Goal: Task Accomplishment & Management: Manage account settings

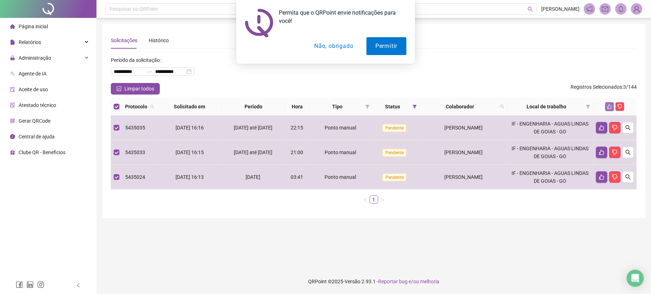
click at [611, 107] on icon "like" at bounding box center [610, 106] width 5 height 5
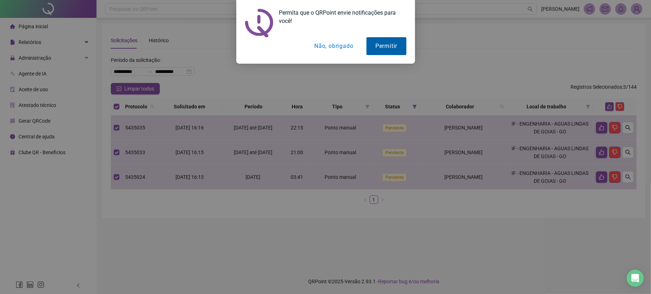
click at [390, 48] on button "Permitir" at bounding box center [387, 46] width 40 height 18
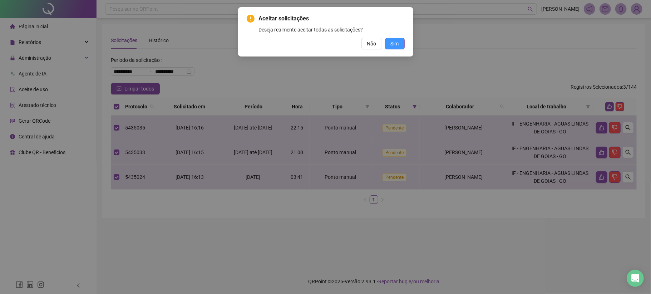
click at [396, 39] on button "Sim" at bounding box center [395, 43] width 20 height 11
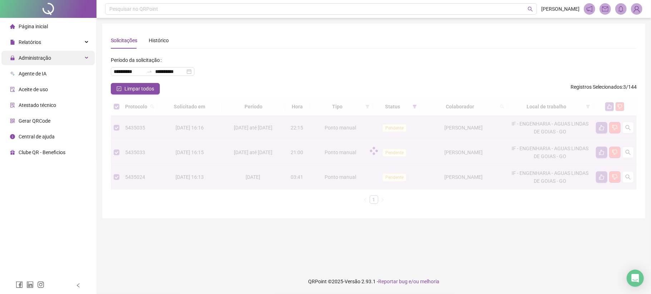
click at [49, 56] on span "Administração" at bounding box center [35, 58] width 33 height 6
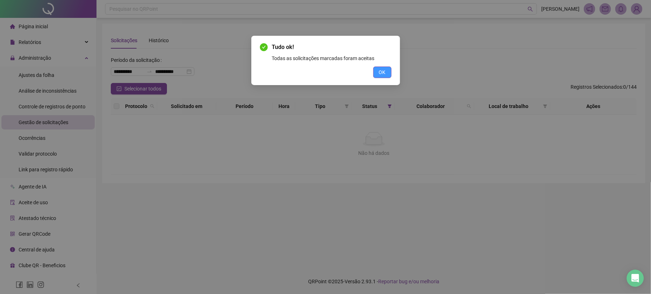
click at [379, 72] on span "OK" at bounding box center [382, 72] width 7 height 8
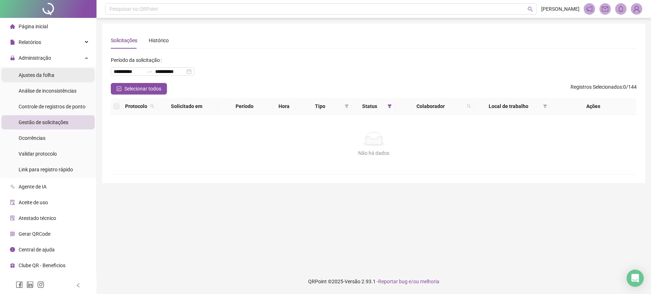
click at [36, 76] on span "Ajustes da folha" at bounding box center [37, 75] width 36 height 6
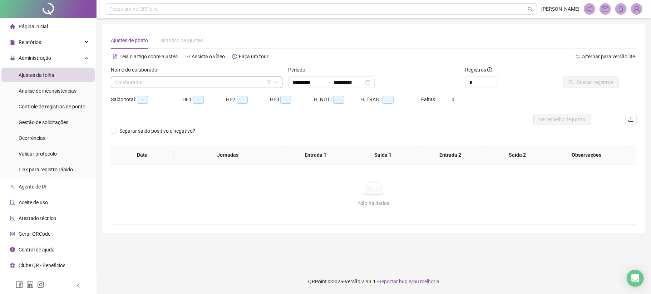
type input "**********"
click at [196, 88] on div "Colaborador" at bounding box center [197, 82] width 172 height 11
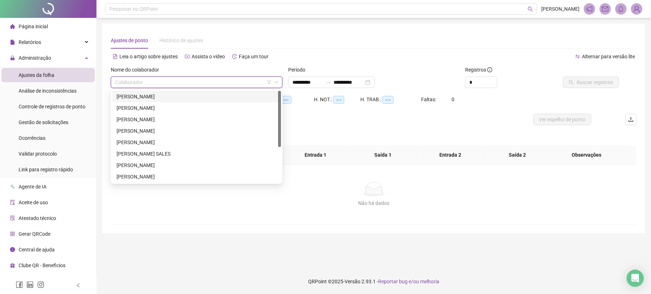
click at [136, 93] on div "ANDRE LUIZ ROS" at bounding box center [197, 97] width 160 height 8
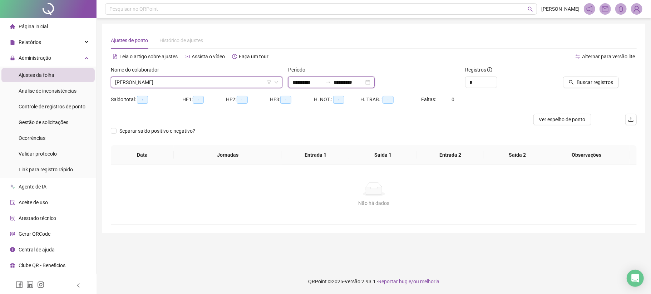
click at [305, 80] on input "**********" at bounding box center [308, 82] width 30 height 8
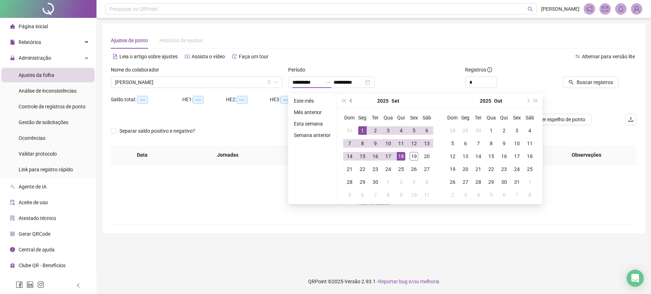
click at [348, 97] on button "prev-year" at bounding box center [352, 101] width 8 height 14
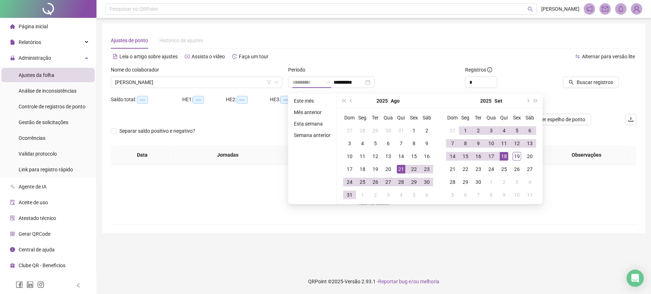
type input "**********"
click at [397, 168] on div "21" at bounding box center [401, 169] width 9 height 9
type input "**********"
click at [519, 157] on div "19" at bounding box center [517, 156] width 9 height 9
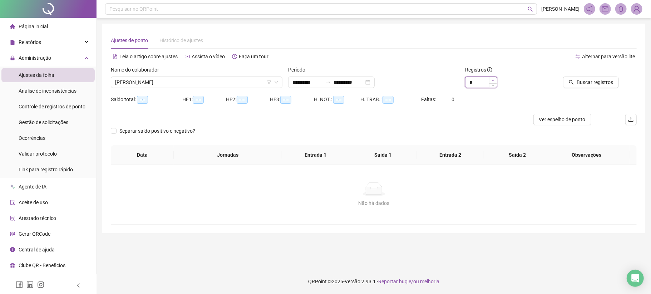
click at [491, 78] on span "Increase Value" at bounding box center [493, 80] width 8 height 6
type input "*"
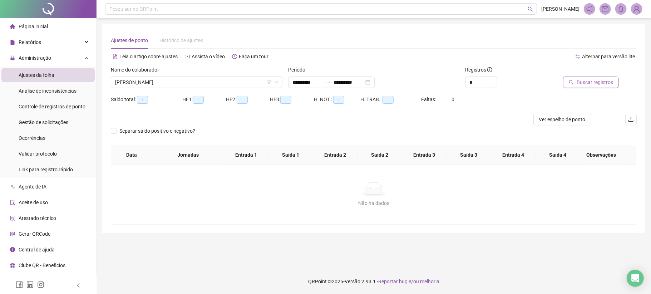
click at [589, 81] on span "Buscar registros" at bounding box center [595, 82] width 36 height 8
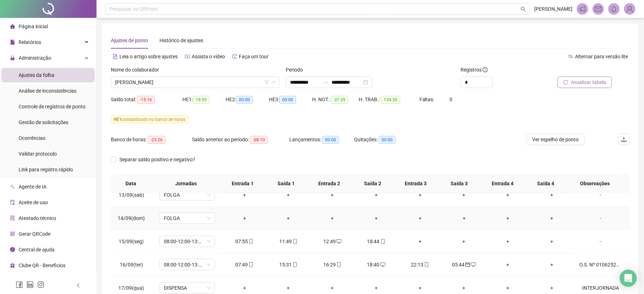
scroll to position [92, 0]
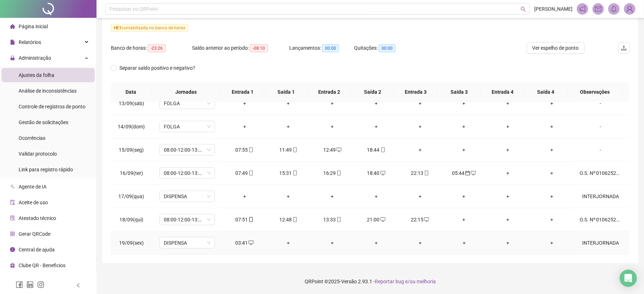
click at [245, 241] on div "03:41" at bounding box center [244, 243] width 33 height 8
type input "**********"
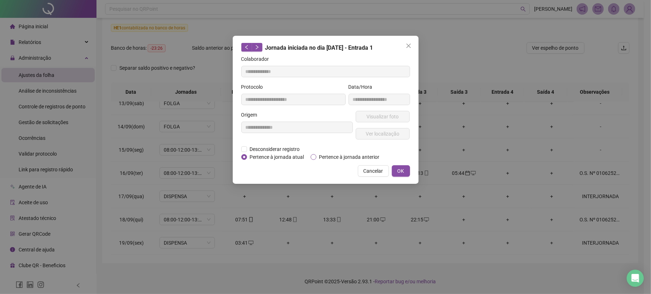
click at [335, 158] on span "Pertence à jornada anterior" at bounding box center [349, 157] width 66 height 8
click at [401, 167] on span "OK" at bounding box center [401, 171] width 7 height 8
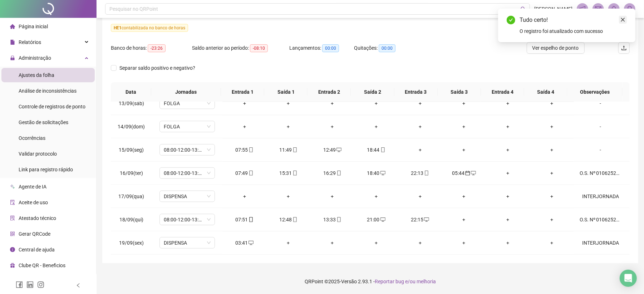
click at [622, 19] on icon "close" at bounding box center [622, 19] width 5 height 5
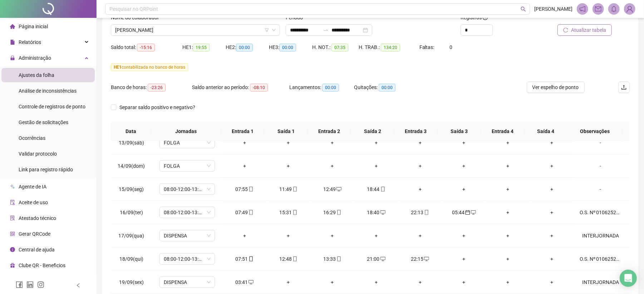
scroll to position [44, 0]
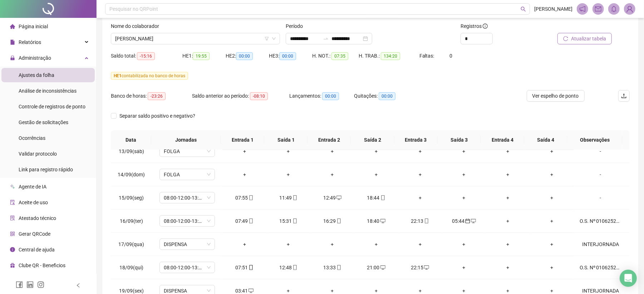
click at [589, 39] on span "Atualizar tabela" at bounding box center [588, 39] width 35 height 8
click at [175, 116] on span "Separar saldo positivo e negativo?" at bounding box center [158, 116] width 82 height 8
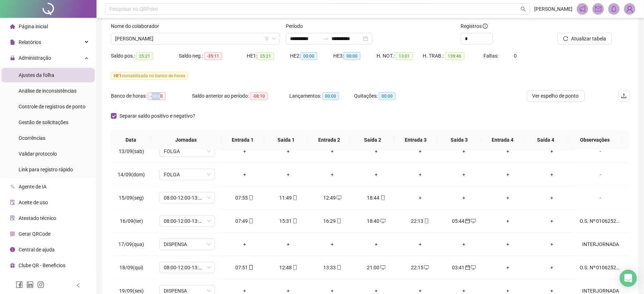
drag, startPoint x: 152, startPoint y: 96, endPoint x: 171, endPoint y: 95, distance: 19.0
click at [171, 95] on div "Banco de horas: -18:00" at bounding box center [151, 96] width 81 height 8
click at [185, 104] on div "Banco de horas: -18:00" at bounding box center [151, 100] width 81 height 20
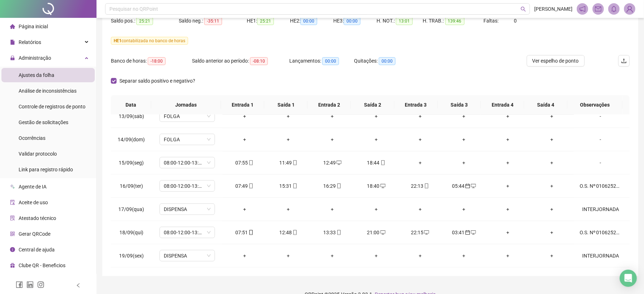
scroll to position [92, 0]
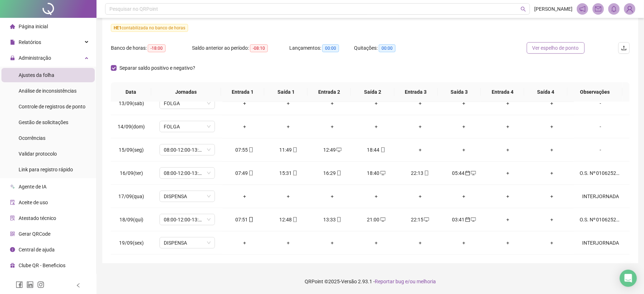
click at [567, 53] on button "Ver espelho de ponto" at bounding box center [556, 47] width 58 height 11
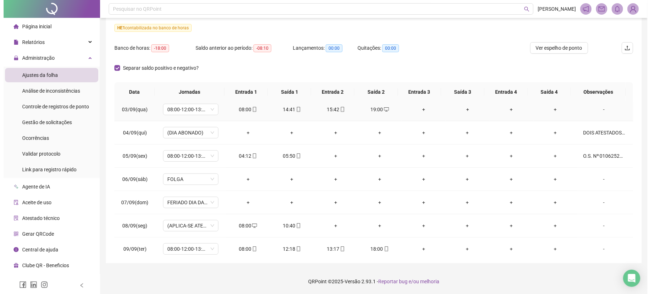
scroll to position [310, 0]
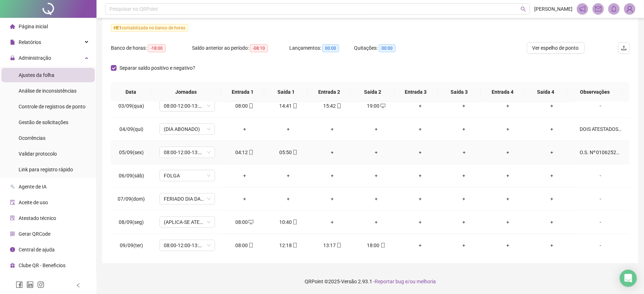
click at [549, 154] on div "+" at bounding box center [552, 152] width 33 height 8
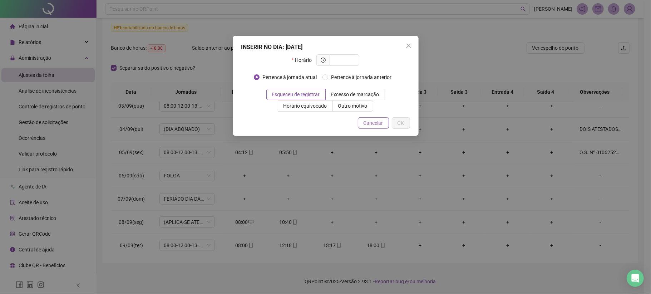
click at [377, 121] on span "Cancelar" at bounding box center [374, 123] width 20 height 8
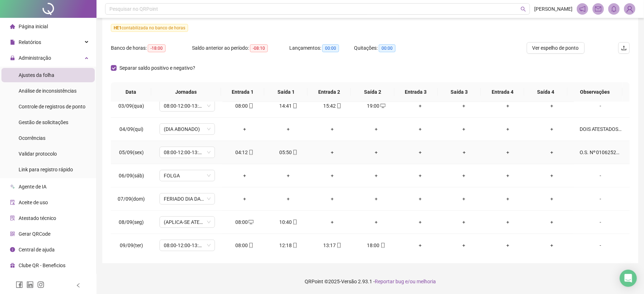
click at [604, 156] on div "O.S. Nº 010625248035926806" at bounding box center [601, 152] width 42 height 8
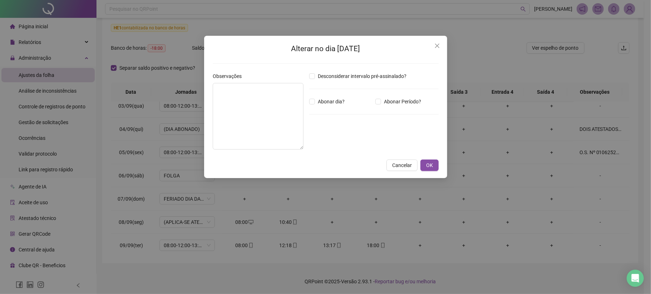
type textarea "**********"
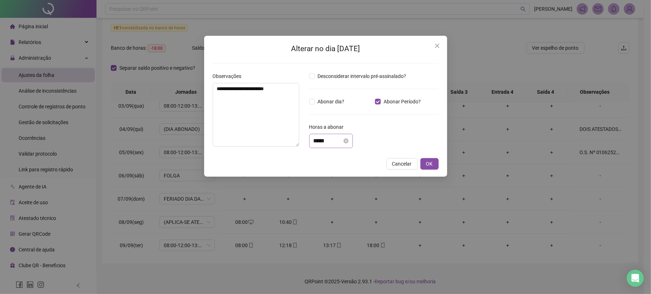
click at [311, 143] on div "*****" at bounding box center [331, 141] width 44 height 14
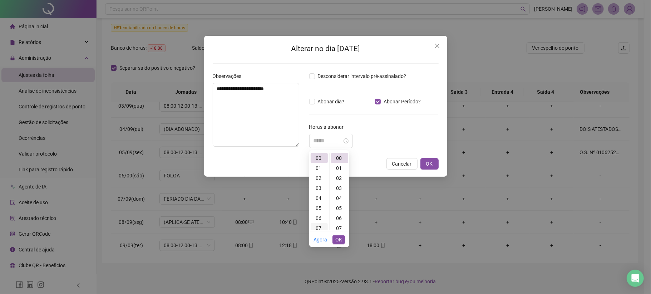
click at [315, 228] on div "07" at bounding box center [319, 228] width 17 height 10
click at [339, 208] on div "10" at bounding box center [339, 211] width 17 height 10
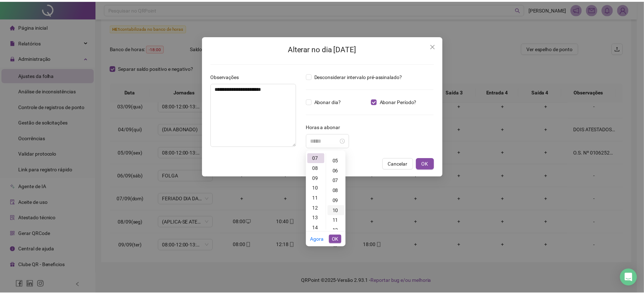
scroll to position [100, 0]
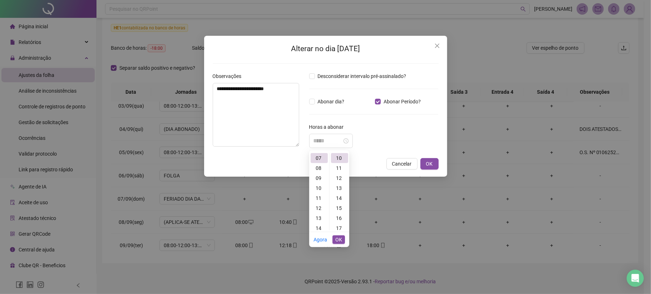
type input "*****"
click at [339, 242] on span "OK" at bounding box center [338, 240] width 7 height 8
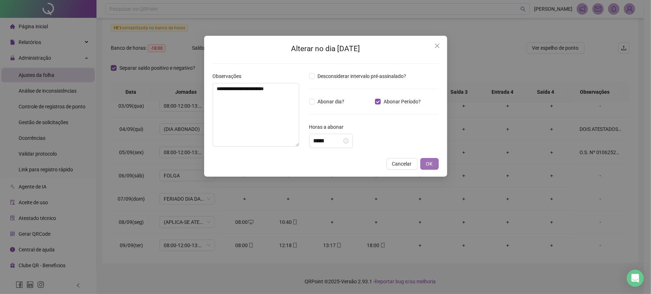
click at [435, 159] on button "OK" at bounding box center [430, 163] width 18 height 11
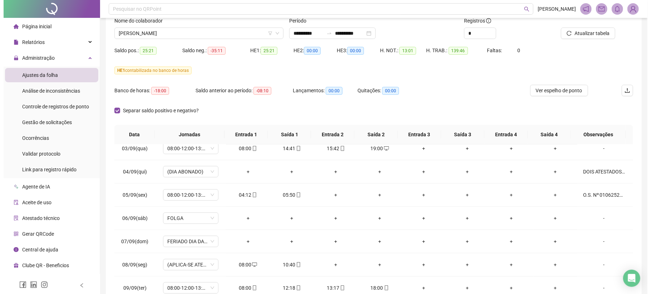
scroll to position [0, 0]
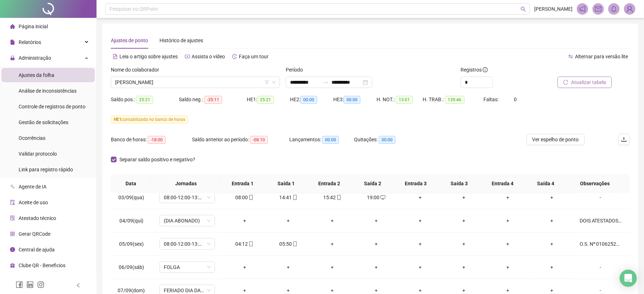
click at [586, 79] on span "Atualizar tabela" at bounding box center [588, 82] width 35 height 8
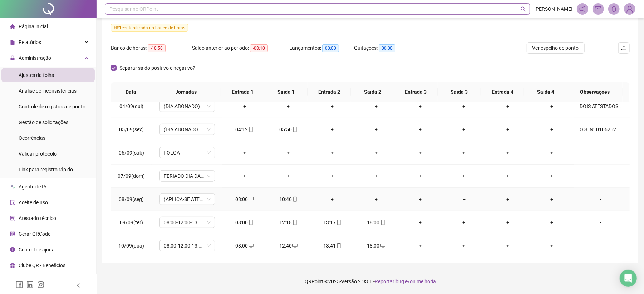
scroll to position [262, 0]
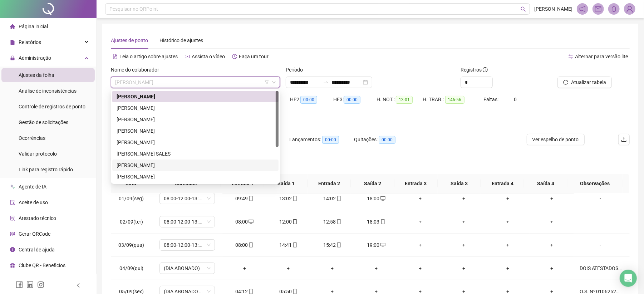
scroll to position [48, 0]
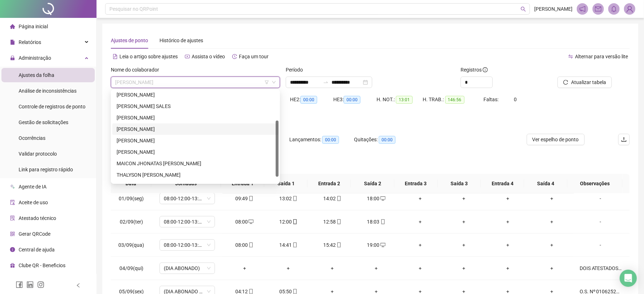
click at [142, 128] on div "JOAO PAULO PEREIRA DOS SANTOS" at bounding box center [196, 129] width 158 height 8
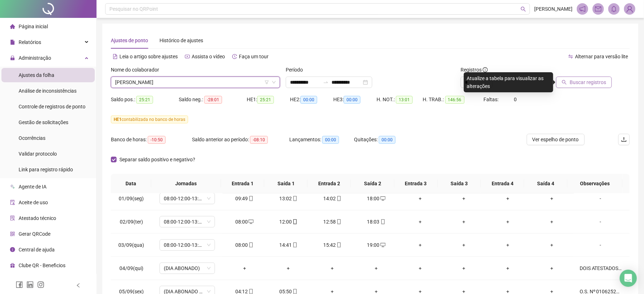
click at [596, 79] on span "Buscar registros" at bounding box center [588, 82] width 36 height 8
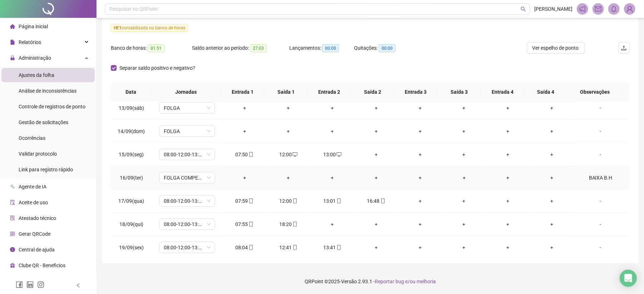
scroll to position [548, 0]
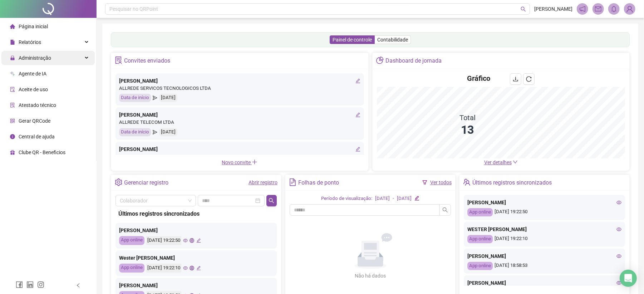
click at [55, 63] on div "Administração" at bounding box center [47, 58] width 93 height 14
click at [75, 59] on div "Administração" at bounding box center [47, 58] width 93 height 14
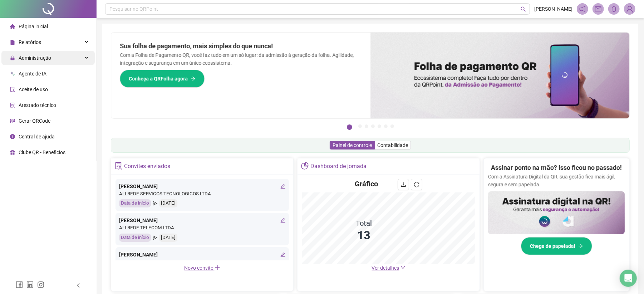
click at [78, 59] on div "Administração" at bounding box center [47, 58] width 93 height 14
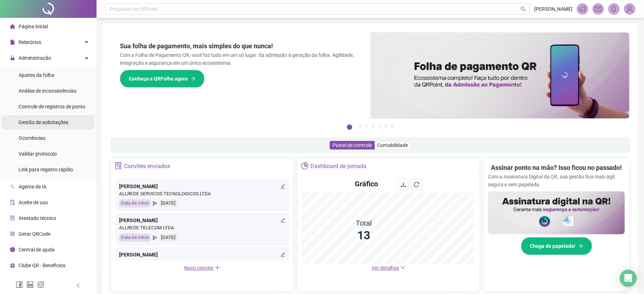
click at [51, 126] on div "Gestão de solicitações" at bounding box center [44, 122] width 50 height 14
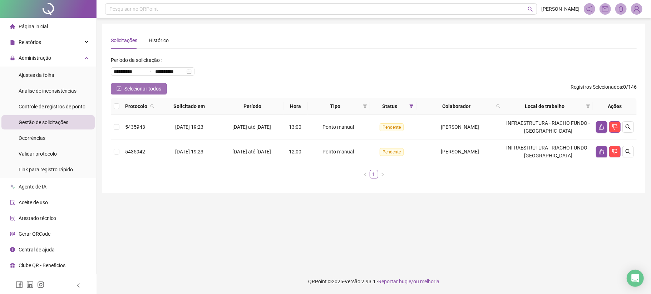
click at [138, 90] on span "Selecionar todos" at bounding box center [142, 89] width 37 height 8
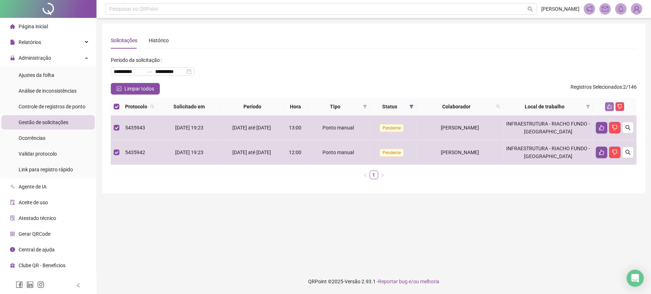
click at [614, 108] on button "button" at bounding box center [609, 106] width 9 height 9
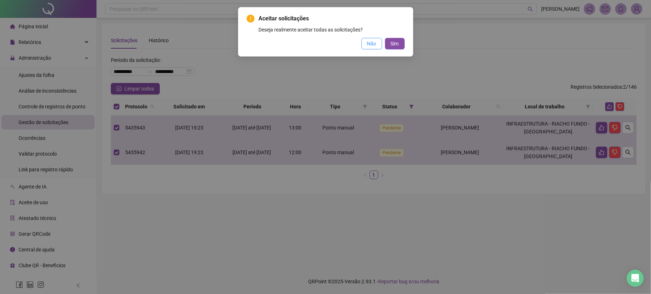
drag, startPoint x: 376, startPoint y: 35, endPoint x: 379, endPoint y: 38, distance: 4.0
click at [378, 36] on div "Aceitar solicitações Deseja realmente aceitar todas as solicitações? Não Sim" at bounding box center [326, 31] width 158 height 35
click at [395, 44] on span "Sim" at bounding box center [395, 44] width 8 height 8
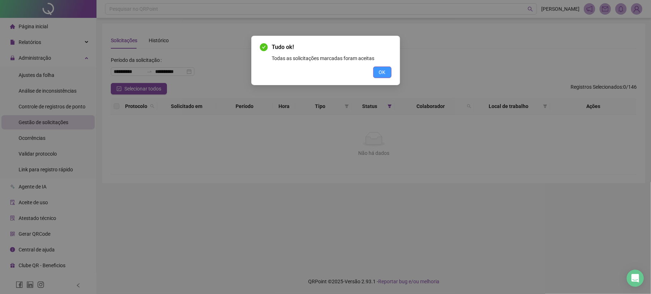
click at [375, 73] on button "OK" at bounding box center [382, 72] width 18 height 11
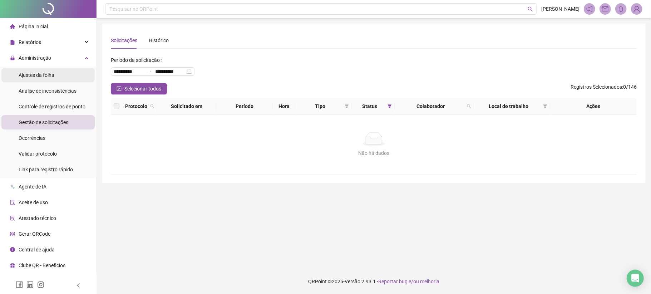
click at [55, 77] on li "Ajustes da folha" at bounding box center [47, 75] width 93 height 14
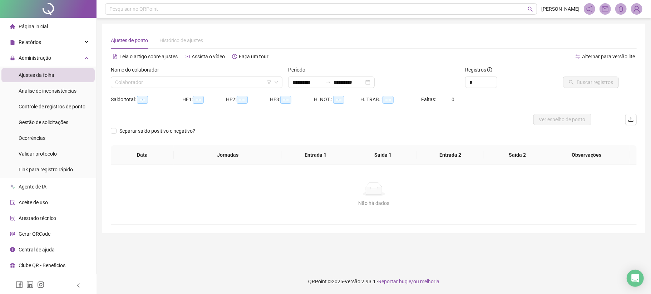
type input "**********"
click at [302, 82] on input "**********" at bounding box center [308, 82] width 30 height 8
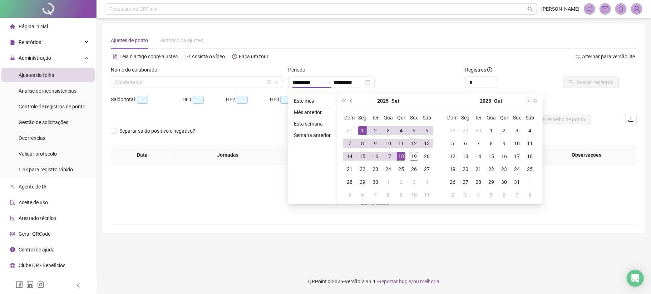
click at [348, 99] on button "prev-year" at bounding box center [352, 101] width 8 height 14
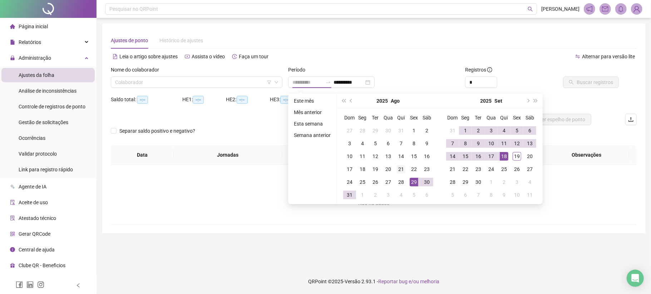
type input "**********"
click at [399, 169] on div "21" at bounding box center [401, 169] width 9 height 9
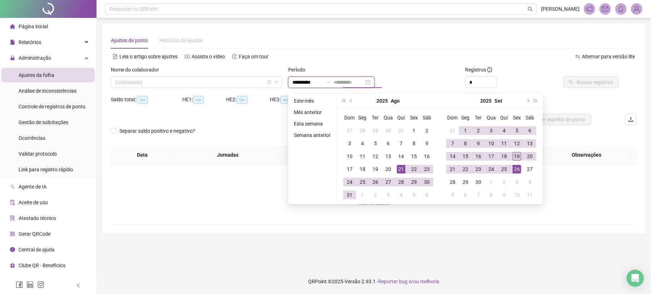
type input "**********"
click at [518, 154] on div "19" at bounding box center [517, 156] width 9 height 9
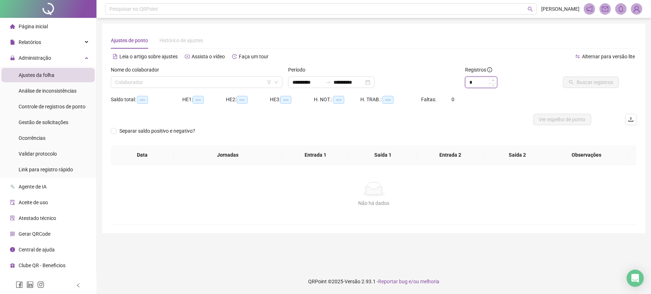
click at [497, 80] on span "Increase Value" at bounding box center [493, 80] width 8 height 6
type input "*"
click at [497, 80] on span "Increase Value" at bounding box center [493, 80] width 8 height 6
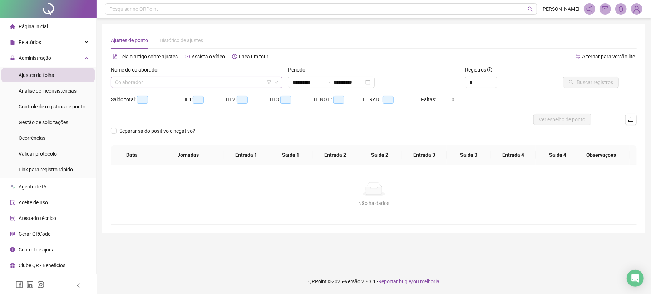
click at [208, 85] on input "search" at bounding box center [193, 82] width 157 height 11
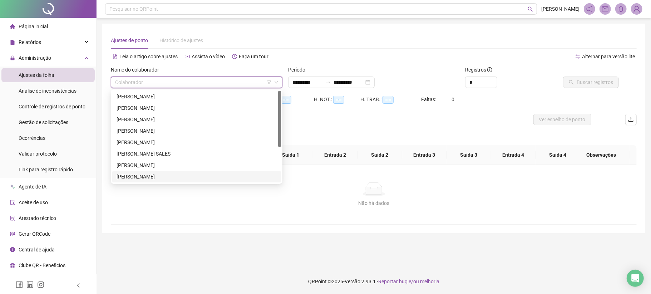
click at [145, 176] on div "JOAO PAULO PEREIRA DOS SANTOS" at bounding box center [197, 177] width 160 height 8
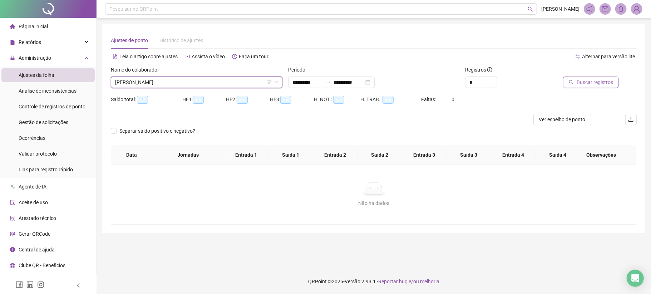
click at [595, 78] on span "Buscar registros" at bounding box center [595, 82] width 36 height 8
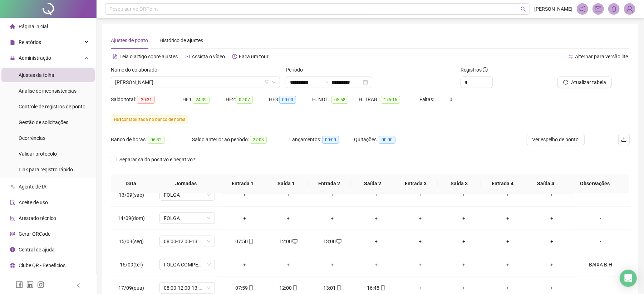
scroll to position [92, 0]
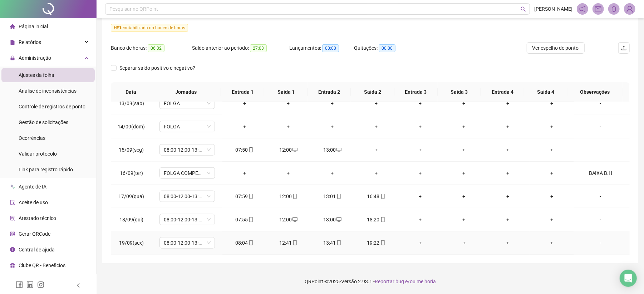
click at [380, 242] on icon "mobile" at bounding box center [382, 242] width 5 height 5
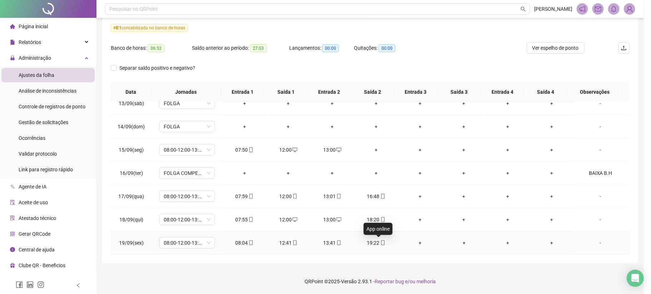
type input "**********"
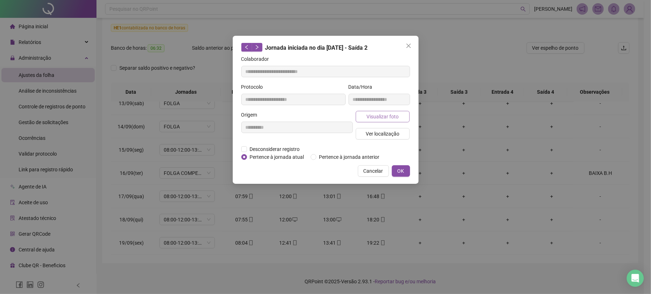
click at [379, 119] on span "Visualizar foto" at bounding box center [383, 117] width 32 height 8
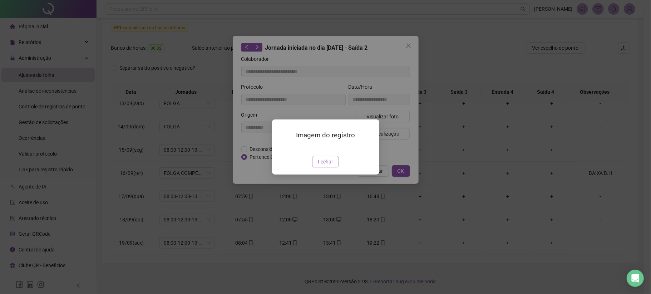
click at [332, 167] on button "Fechar" at bounding box center [325, 161] width 27 height 11
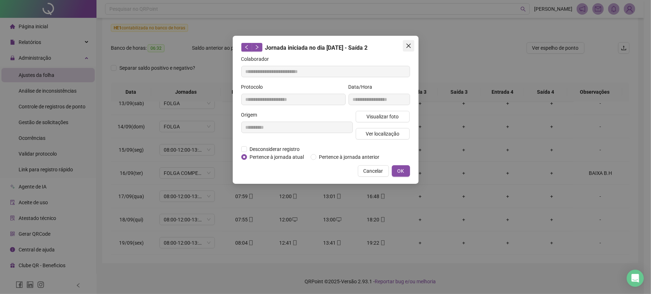
click at [410, 43] on icon "close" at bounding box center [409, 46] width 6 height 6
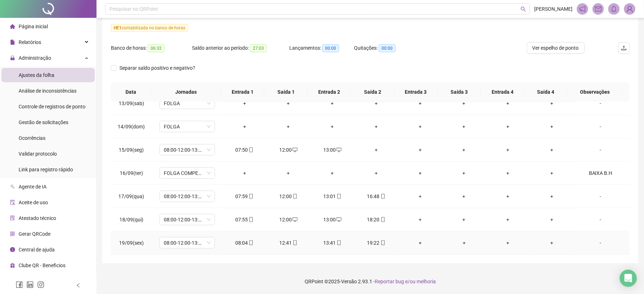
click at [381, 245] on icon "mobile" at bounding box center [382, 242] width 3 height 5
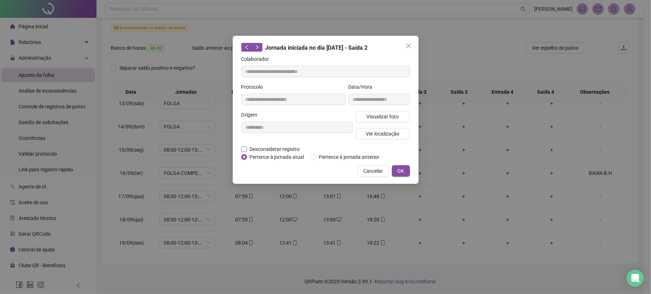
click at [264, 149] on span "Desconsiderar registro" at bounding box center [275, 149] width 56 height 8
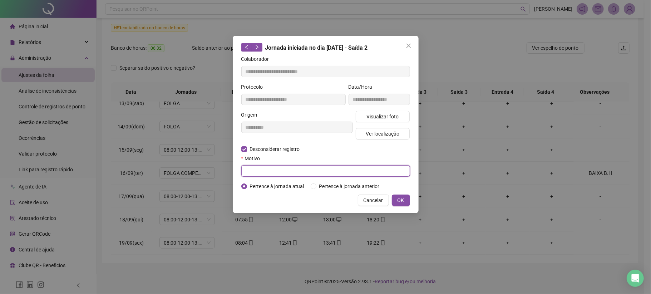
click at [275, 172] on input "text" at bounding box center [325, 170] width 169 height 11
type input "**********"
click at [406, 200] on button "OK" at bounding box center [401, 200] width 18 height 11
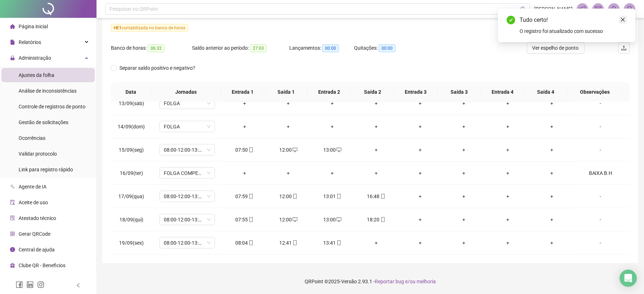
click at [621, 20] on icon "close" at bounding box center [622, 19] width 5 height 5
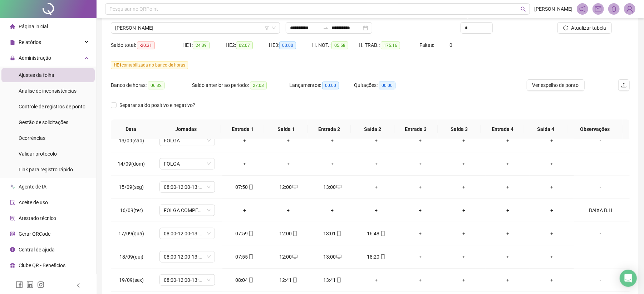
scroll to position [44, 0]
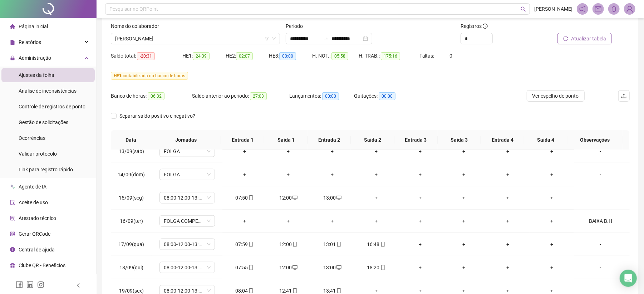
click at [587, 37] on span "Atualizar tabela" at bounding box center [588, 39] width 35 height 8
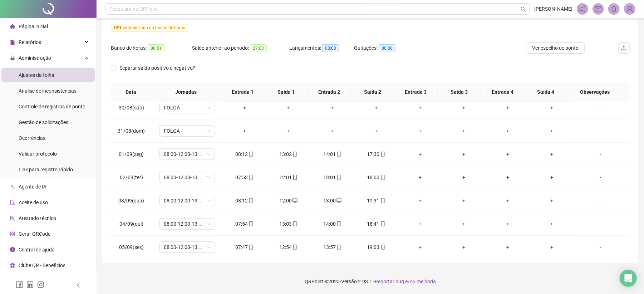
scroll to position [215, 0]
click at [380, 201] on icon "mobile" at bounding box center [382, 200] width 5 height 5
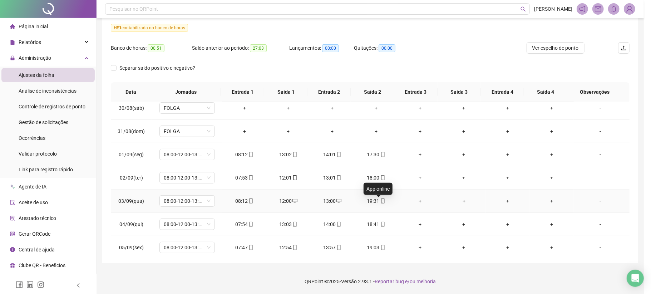
type input "**********"
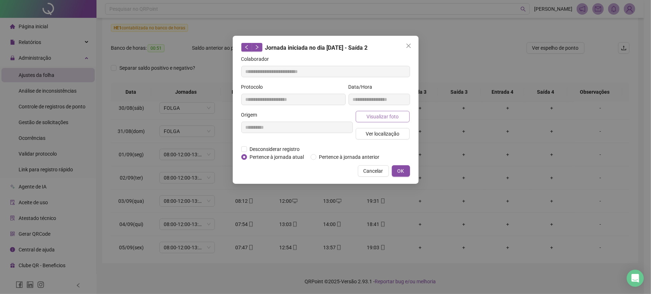
click at [387, 116] on span "Visualizar foto" at bounding box center [383, 117] width 32 height 8
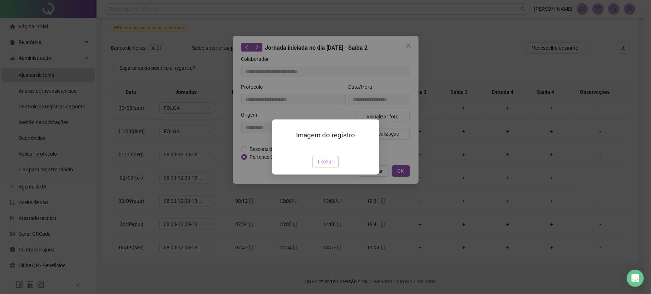
click at [327, 166] on span "Fechar" at bounding box center [325, 162] width 15 height 8
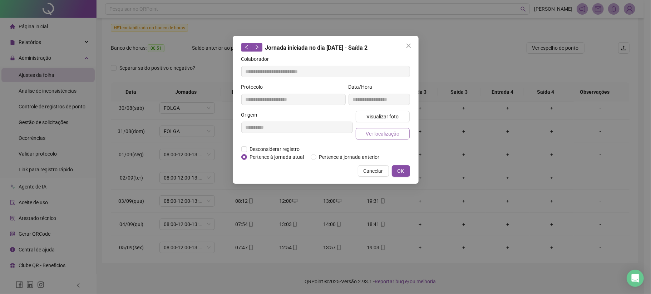
click at [380, 130] on span "Ver localização" at bounding box center [383, 134] width 34 height 8
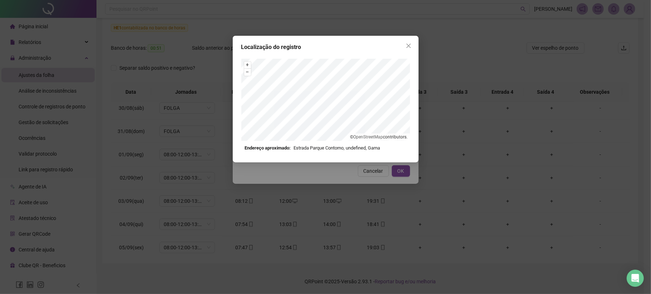
click at [367, 144] on div "+ – ⇧ › © OpenStreetMap contributors. Endereço aproximado: Estrada Parque Conto…" at bounding box center [325, 105] width 169 height 93
click at [412, 43] on span "Close" at bounding box center [408, 46] width 11 height 6
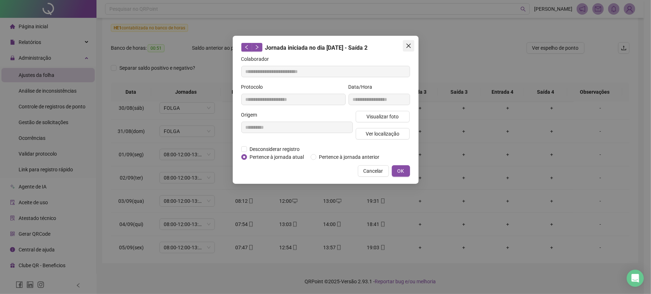
click at [411, 50] on button "Close" at bounding box center [408, 45] width 11 height 11
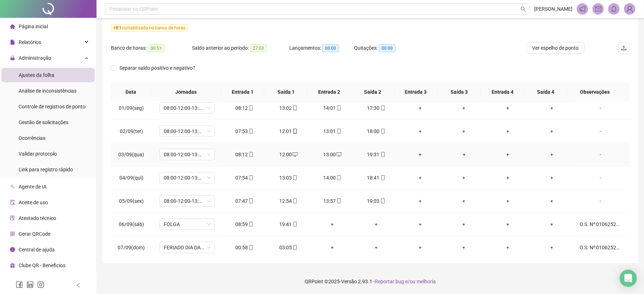
scroll to position [262, 0]
click at [382, 177] on div "18:41" at bounding box center [376, 177] width 33 height 8
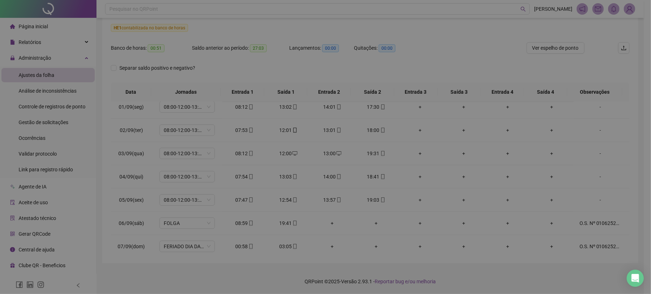
type input "**********"
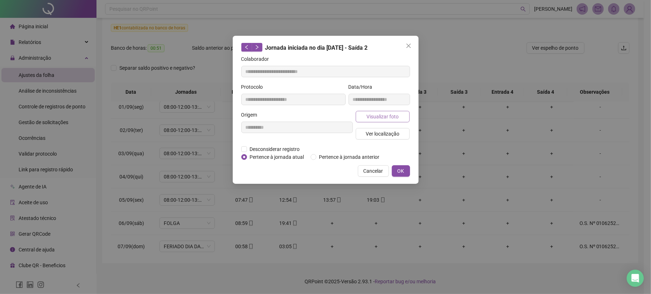
click at [391, 114] on span "Visualizar foto" at bounding box center [383, 117] width 32 height 8
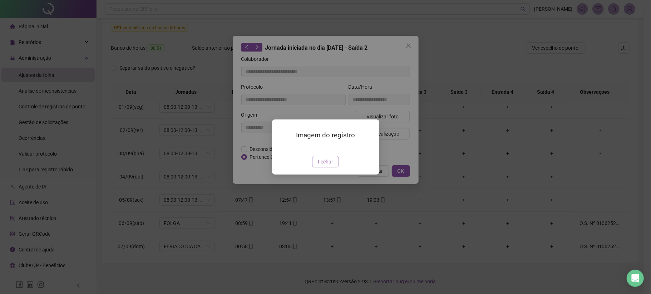
click at [335, 167] on button "Fechar" at bounding box center [325, 161] width 27 height 11
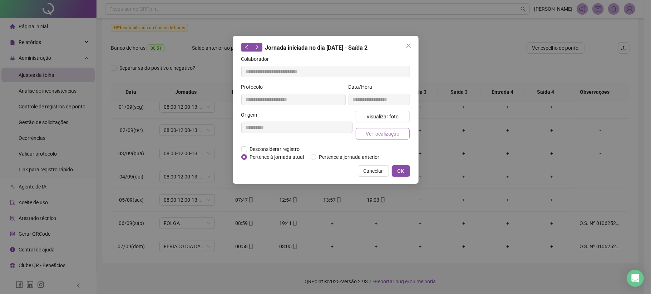
click at [393, 132] on span "Ver localização" at bounding box center [383, 134] width 34 height 8
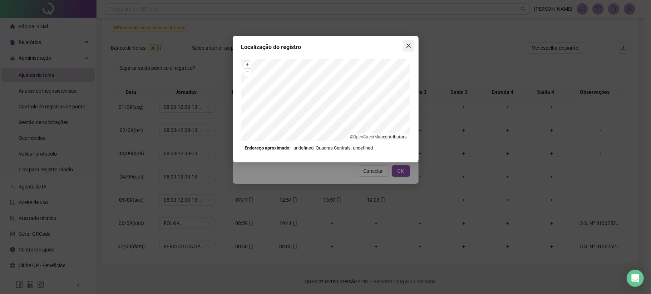
click at [405, 48] on span "Close" at bounding box center [408, 46] width 11 height 6
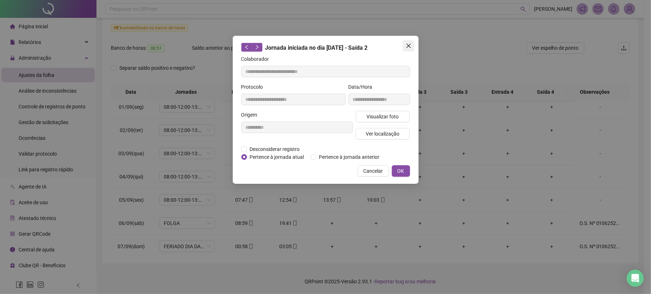
click at [408, 48] on icon "close" at bounding box center [409, 46] width 6 height 6
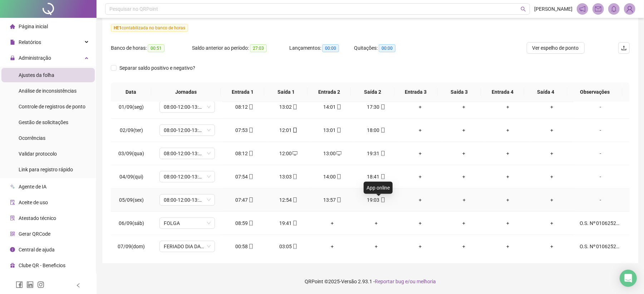
click at [381, 202] on icon "mobile" at bounding box center [382, 199] width 3 height 5
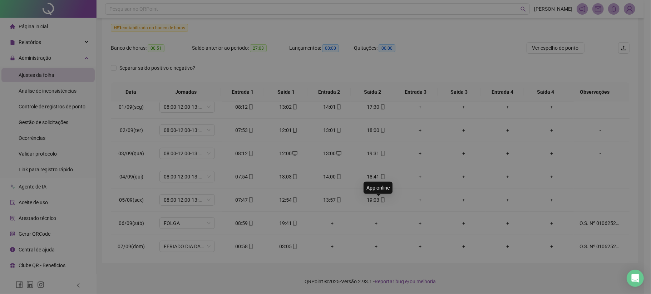
type input "**********"
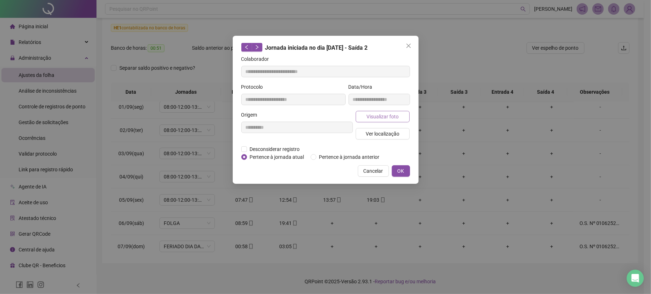
click at [390, 115] on span "Visualizar foto" at bounding box center [383, 117] width 32 height 8
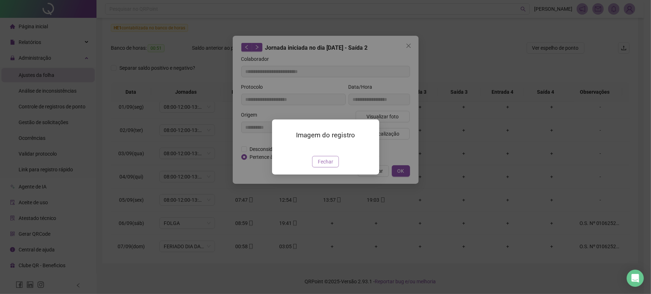
click at [324, 166] on span "Fechar" at bounding box center [325, 162] width 15 height 8
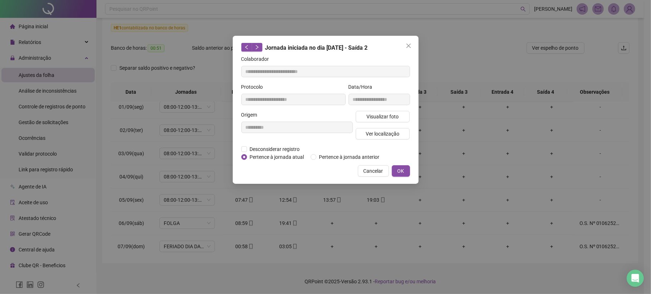
click at [381, 127] on div "Visualizar foto Ver localização" at bounding box center [382, 128] width 57 height 34
click at [380, 136] on span "Ver localização" at bounding box center [383, 134] width 34 height 8
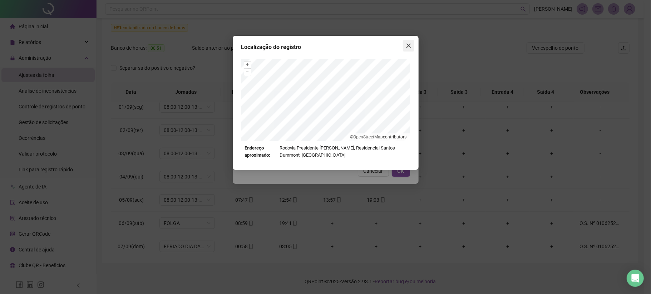
click at [407, 45] on icon "close" at bounding box center [409, 46] width 6 height 6
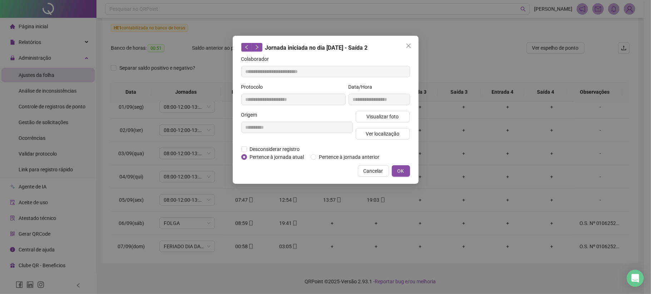
click at [408, 40] on button "Close" at bounding box center [408, 45] width 11 height 11
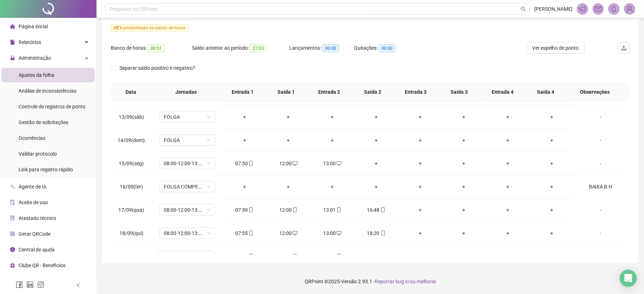
scroll to position [548, 0]
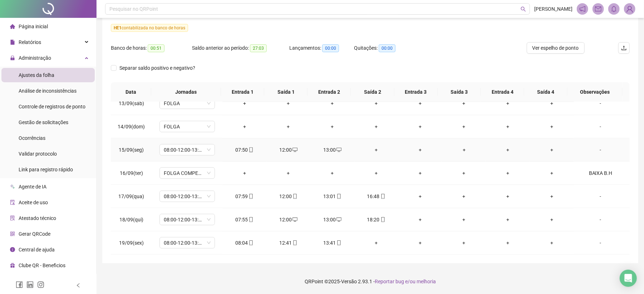
click at [373, 147] on div "+" at bounding box center [376, 150] width 33 height 8
click at [48, 123] on span "Gestão de solicitações" at bounding box center [44, 122] width 50 height 6
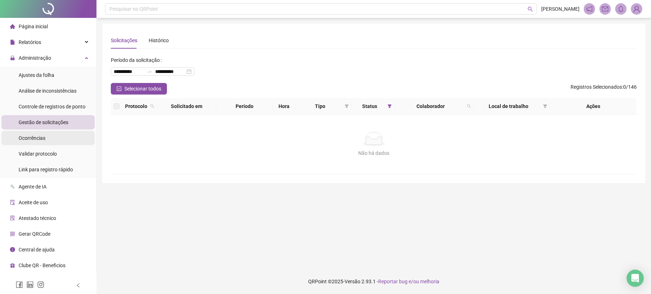
click at [51, 136] on li "Ocorrências" at bounding box center [47, 138] width 93 height 14
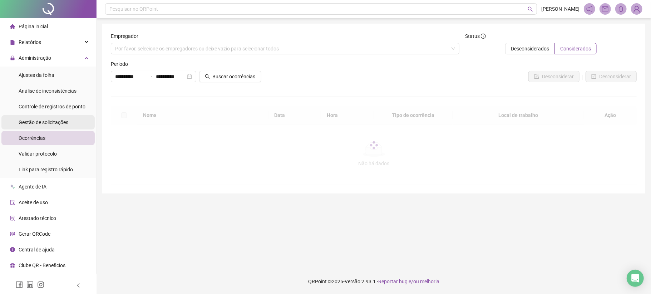
click at [62, 124] on span "Gestão de solicitações" at bounding box center [44, 122] width 50 height 6
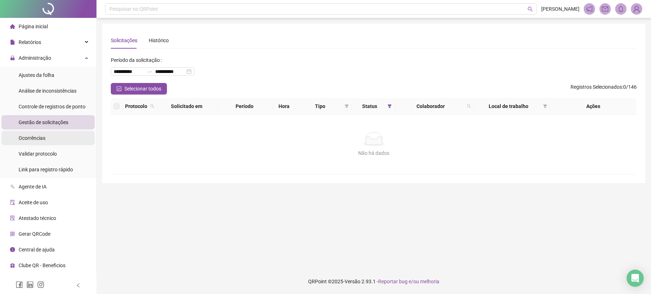
click at [45, 137] on li "Ocorrências" at bounding box center [47, 138] width 93 height 14
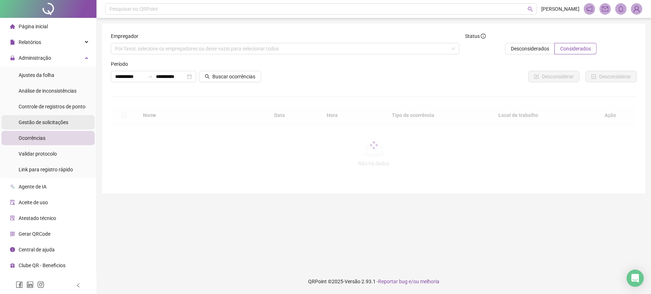
click at [58, 117] on div "Gestão de solicitações" at bounding box center [44, 122] width 50 height 14
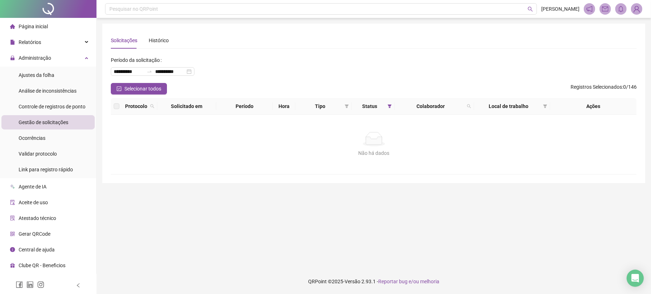
click at [58, 117] on div "Gestão de solicitações" at bounding box center [44, 122] width 50 height 14
